Goal: Task Accomplishment & Management: Manage account settings

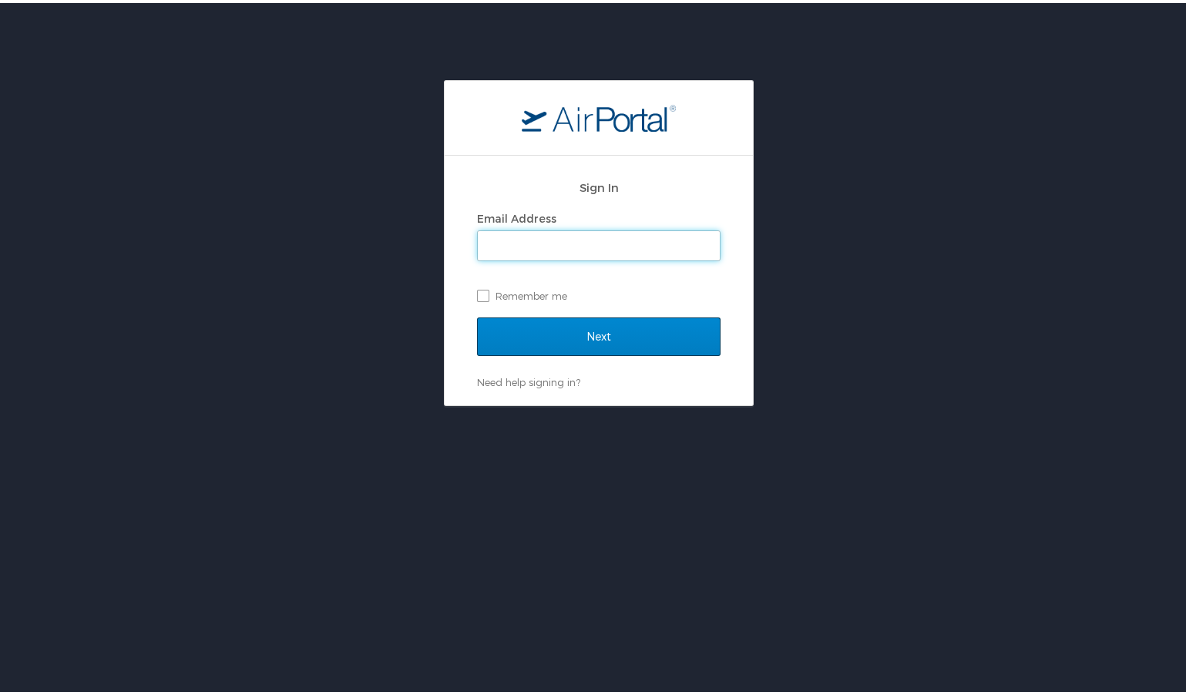
type input "Robbie.Tate@la.gov"
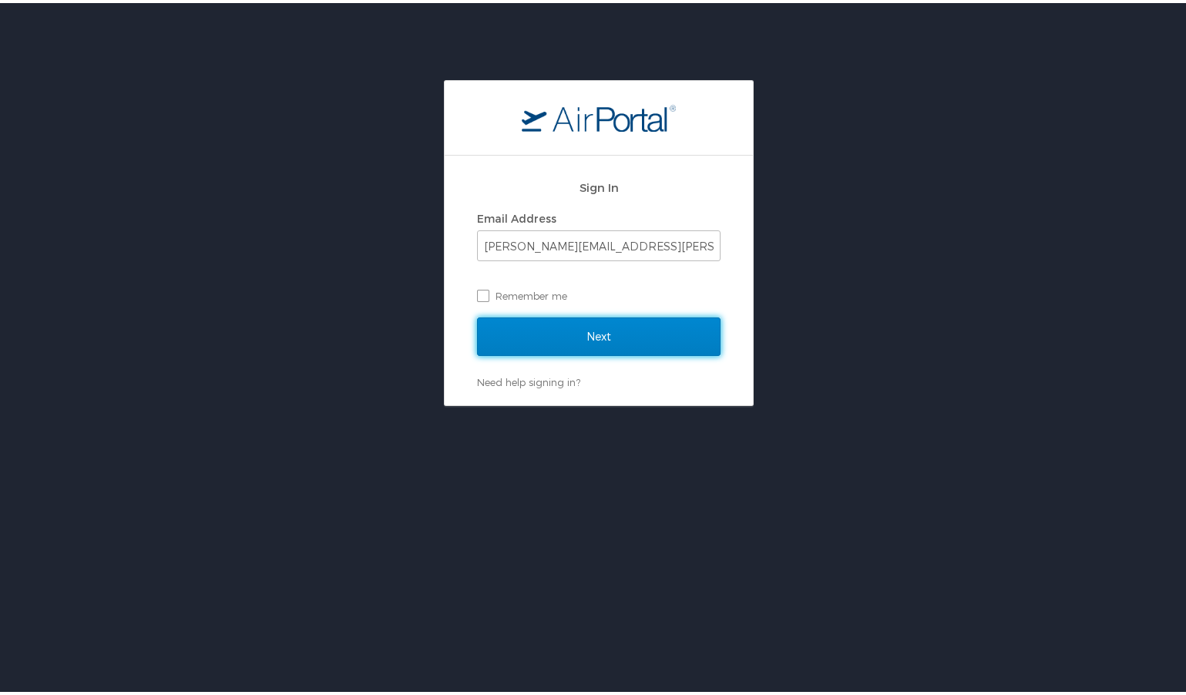
click at [528, 329] on input "Next" at bounding box center [599, 333] width 244 height 39
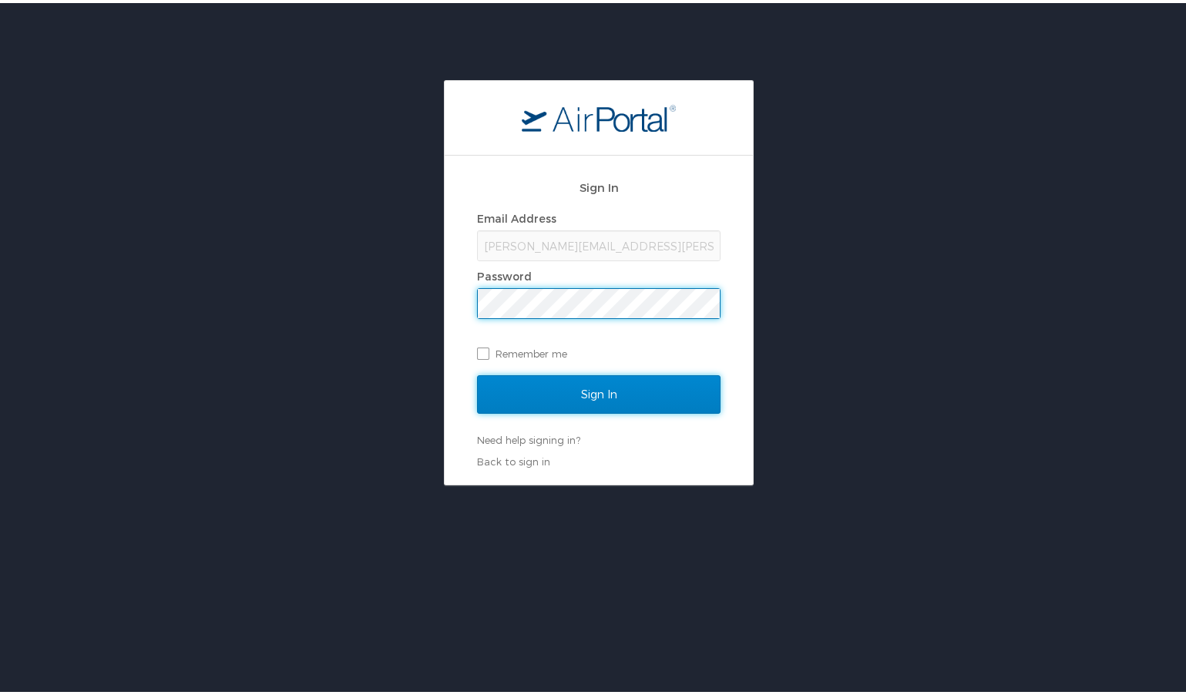
click at [524, 390] on input "Sign In" at bounding box center [599, 391] width 244 height 39
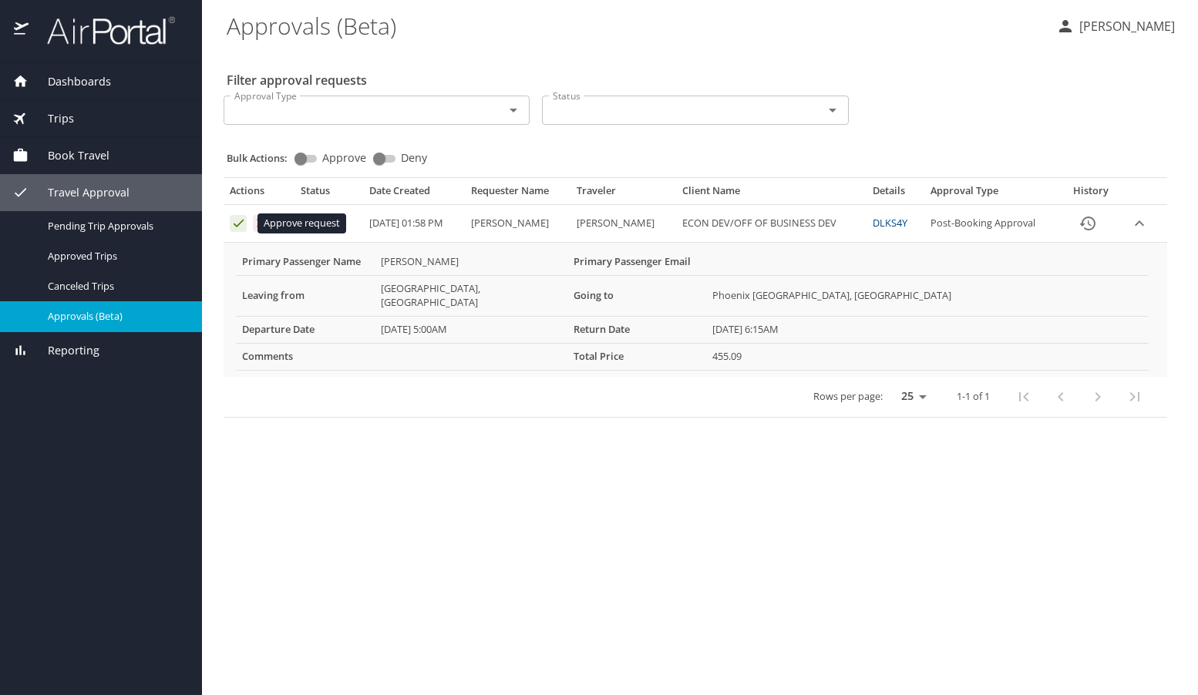
click at [237, 225] on icon "Approval table" at bounding box center [238, 223] width 15 height 15
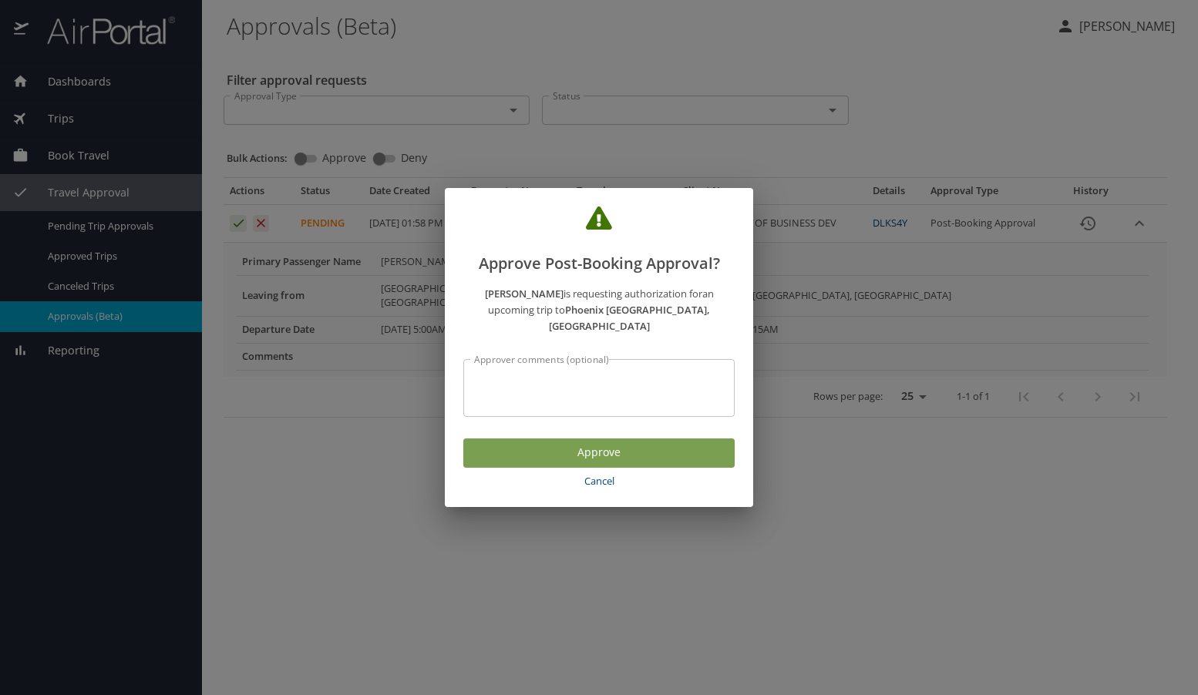
click at [502, 443] on span "Approve" at bounding box center [599, 452] width 247 height 19
